Goal: Find contact information: Find contact information

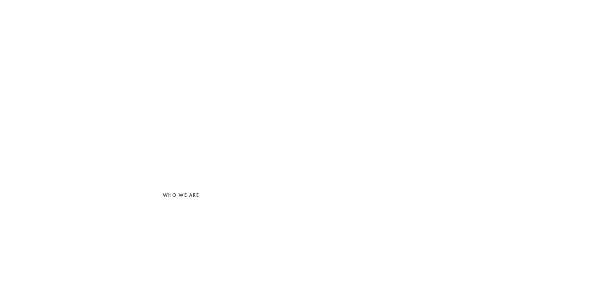
click at [194, 195] on link "WHO WE ARE" at bounding box center [181, 195] width 52 height 14
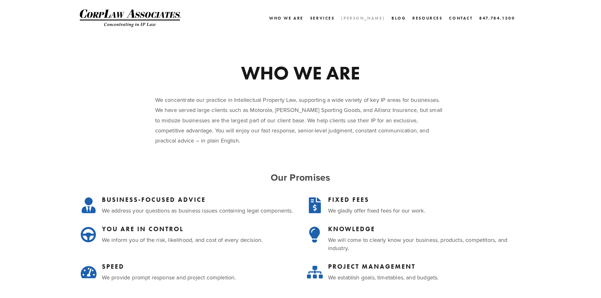
click at [381, 16] on link "[PERSON_NAME]" at bounding box center [363, 18] width 44 height 9
